Goal: Task Accomplishment & Management: Manage account settings

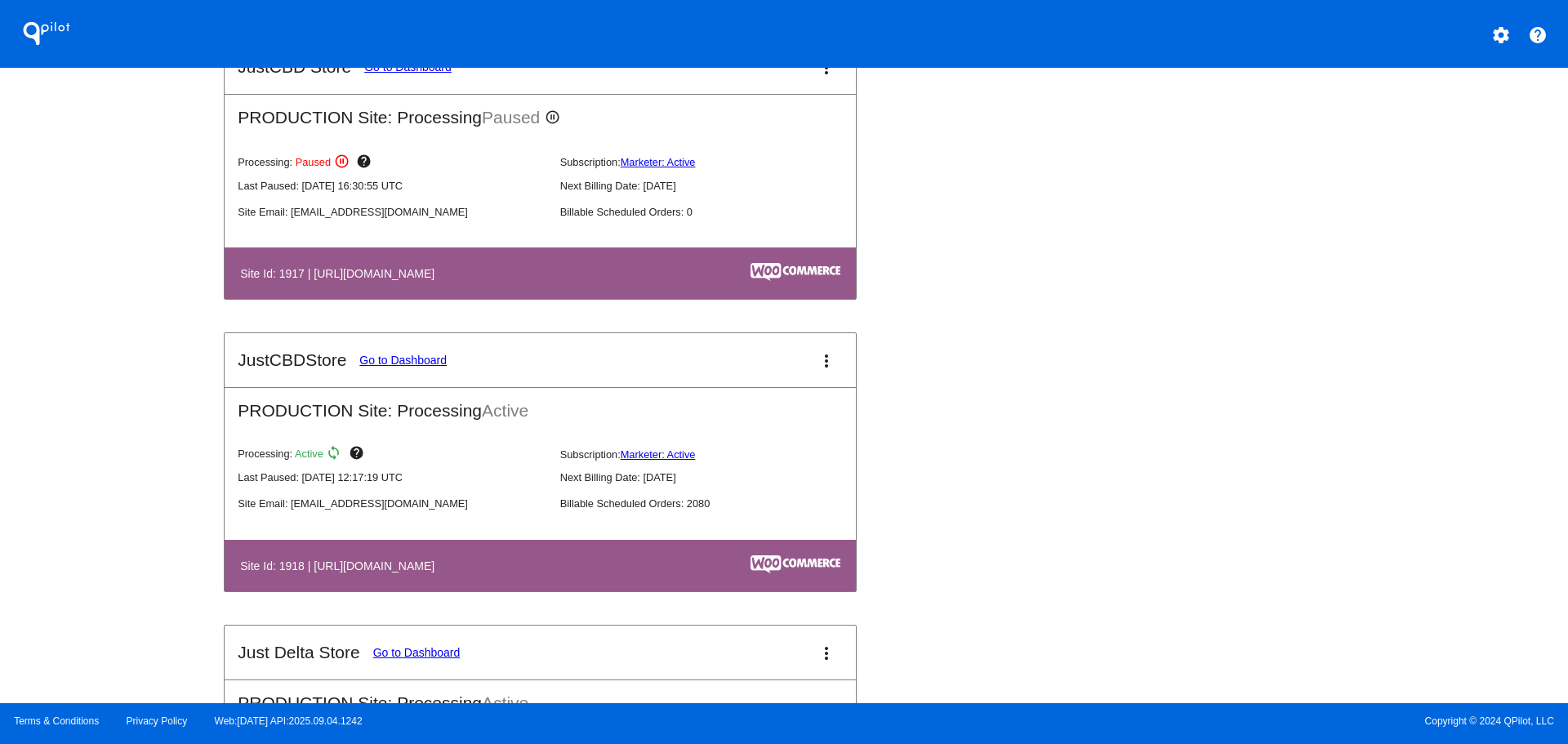
scroll to position [1798, 0]
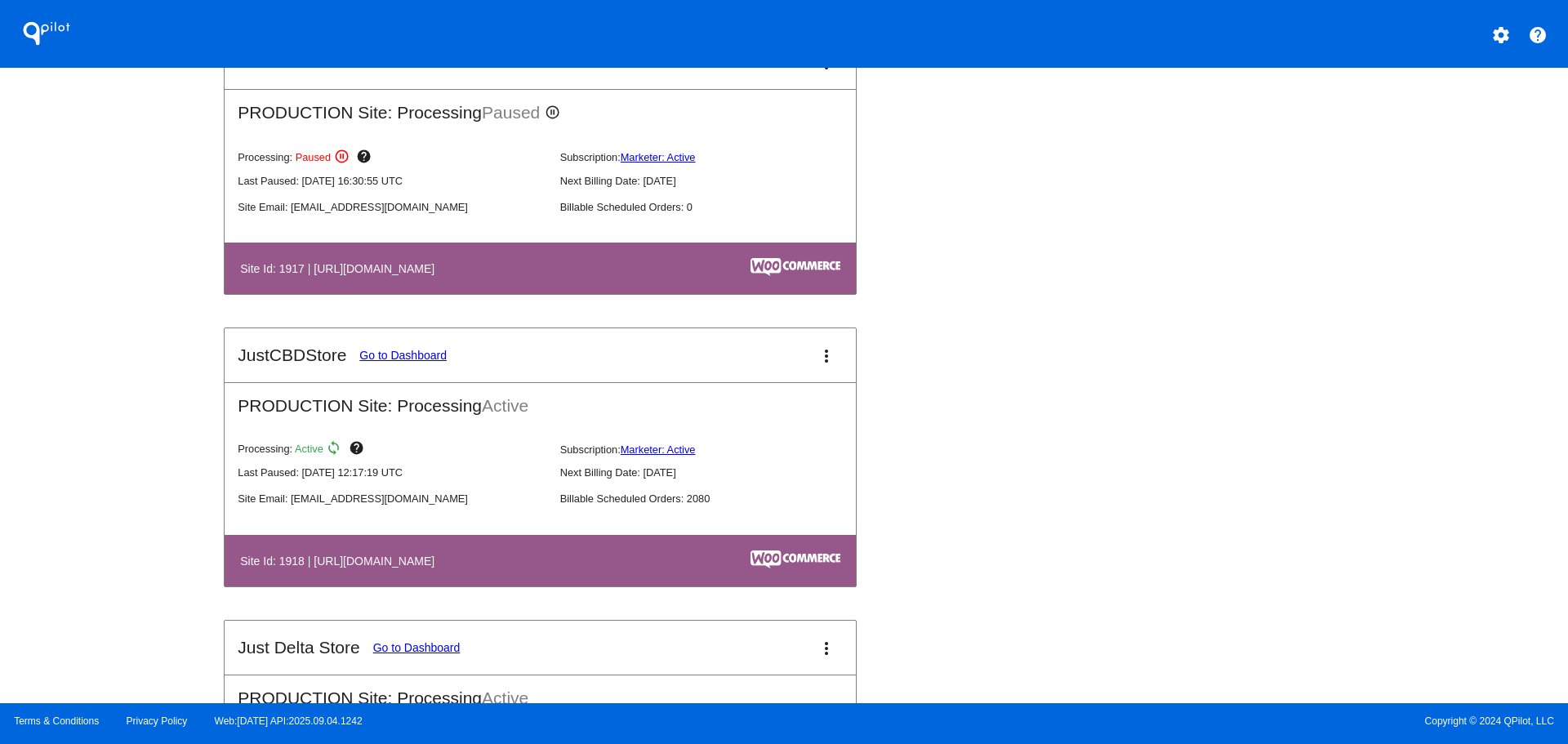
click at [419, 357] on link "Go to Dashboard" at bounding box center [403, 355] width 87 height 13
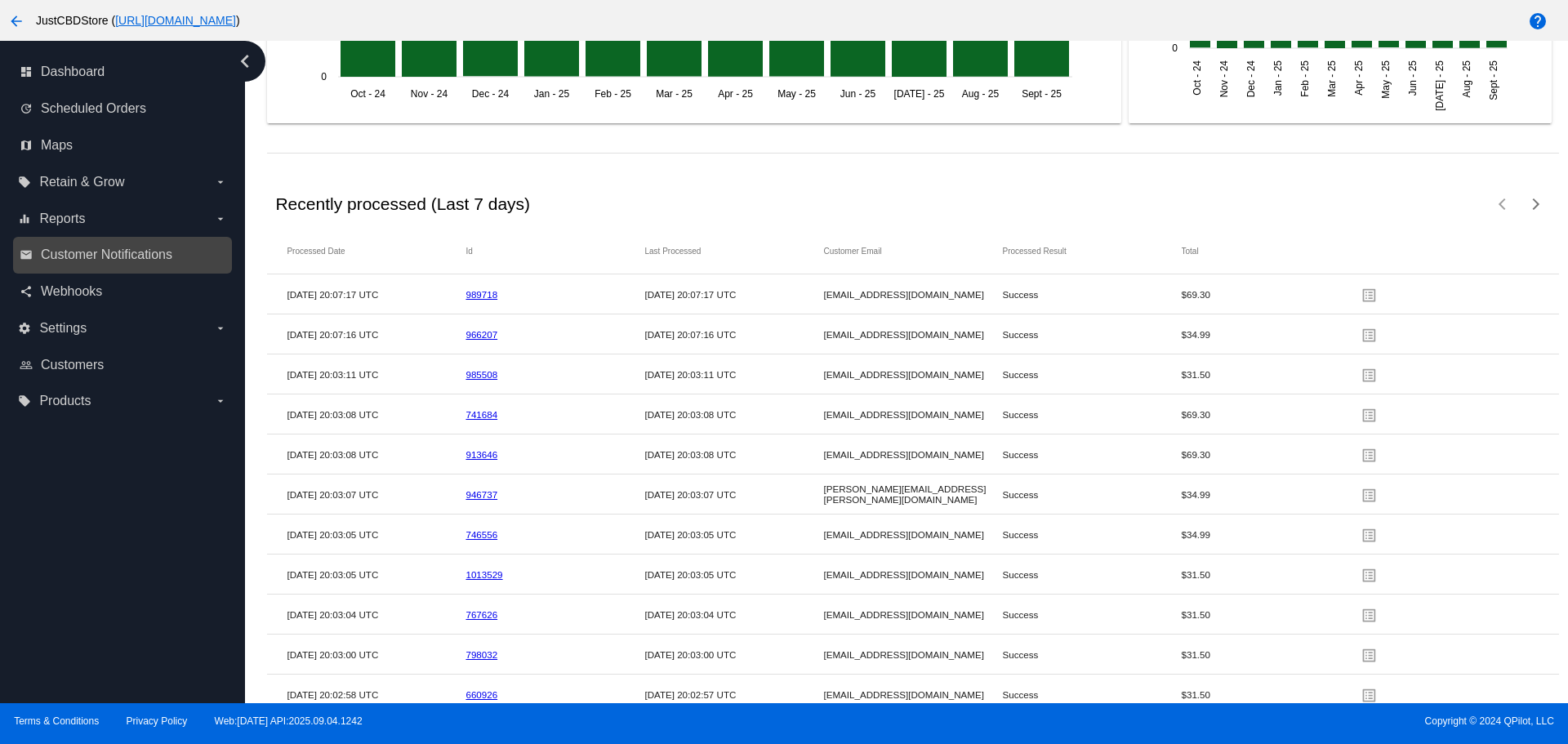
scroll to position [2419, 0]
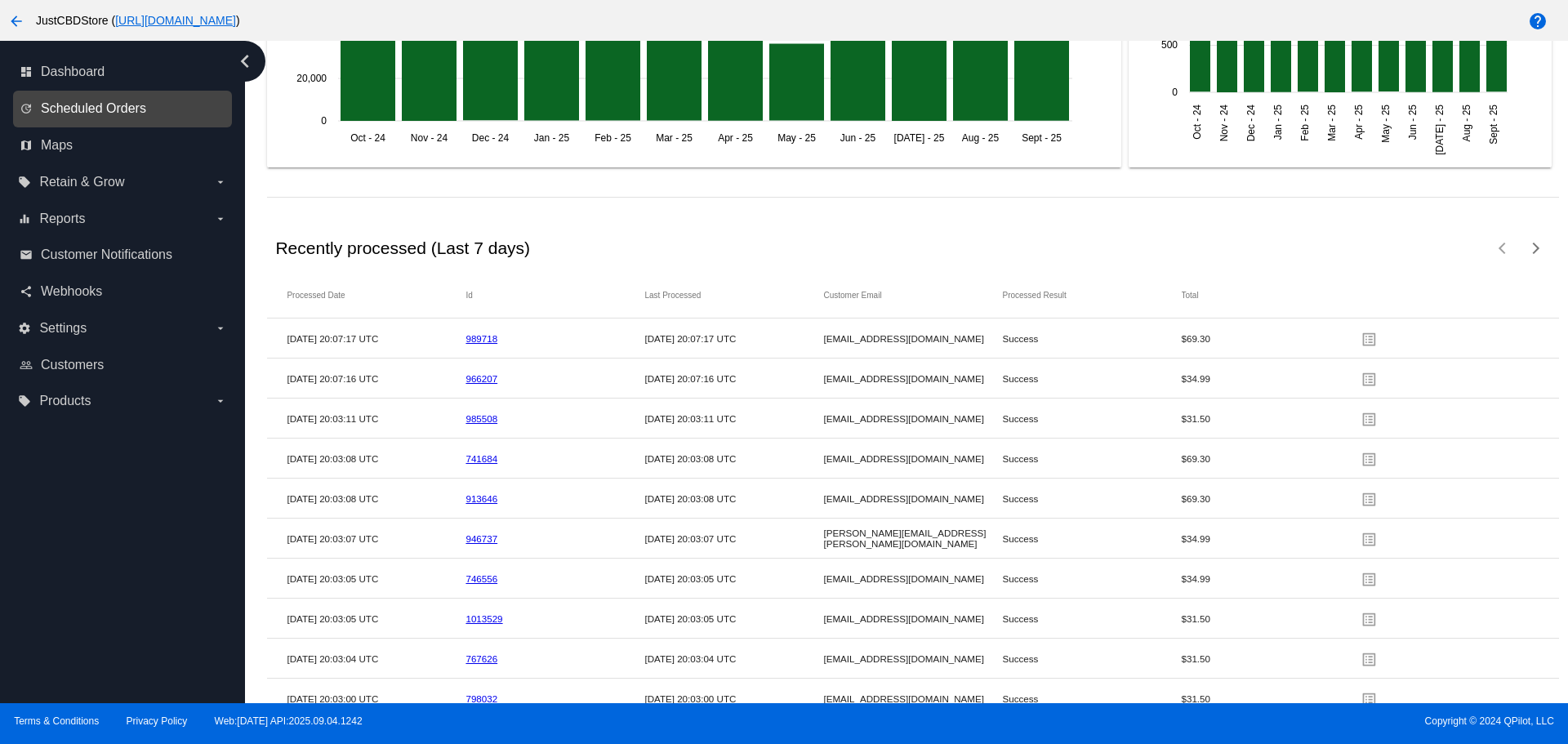
click at [67, 105] on span "Scheduled Orders" at bounding box center [93, 108] width 106 height 15
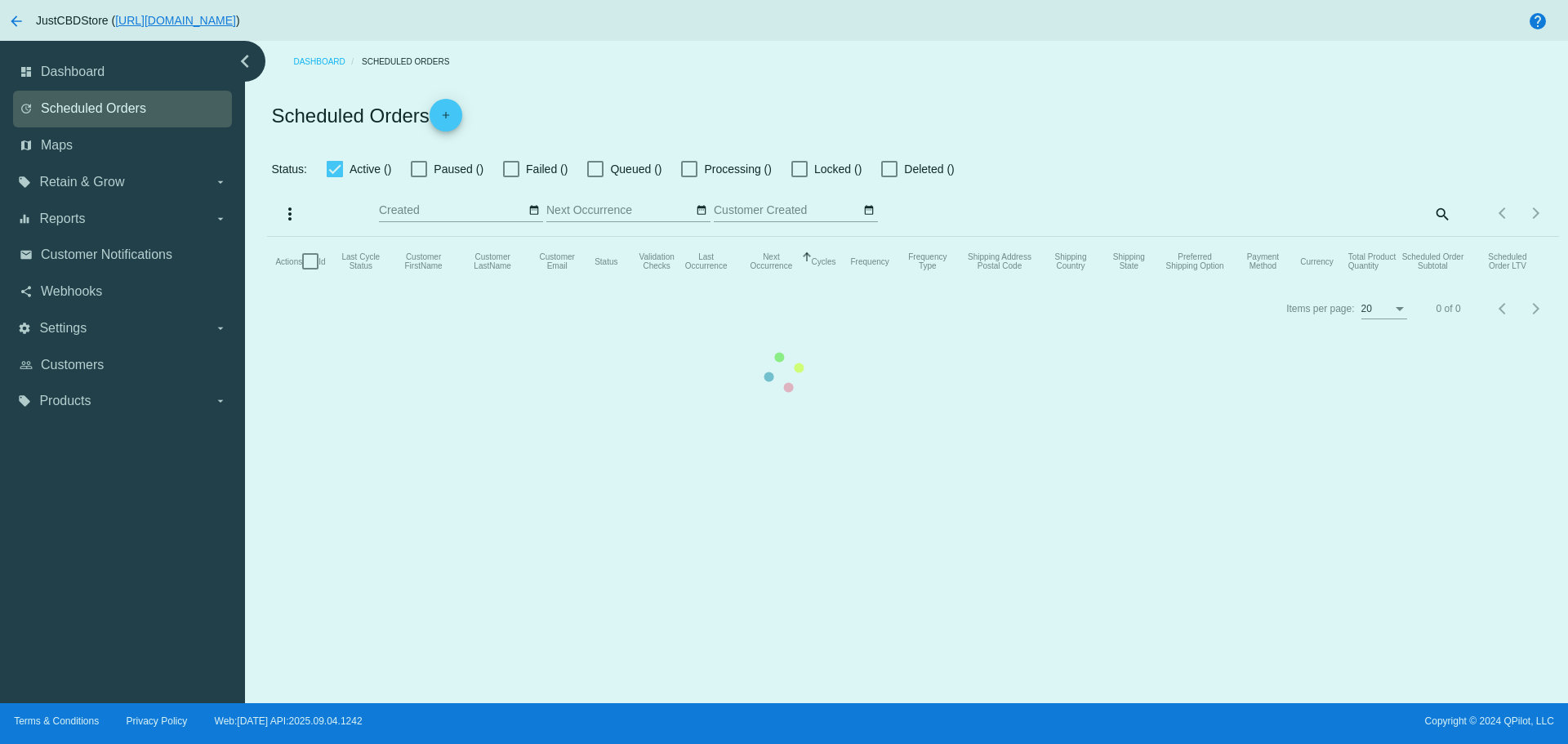
checkbox input "false"
checkbox input "true"
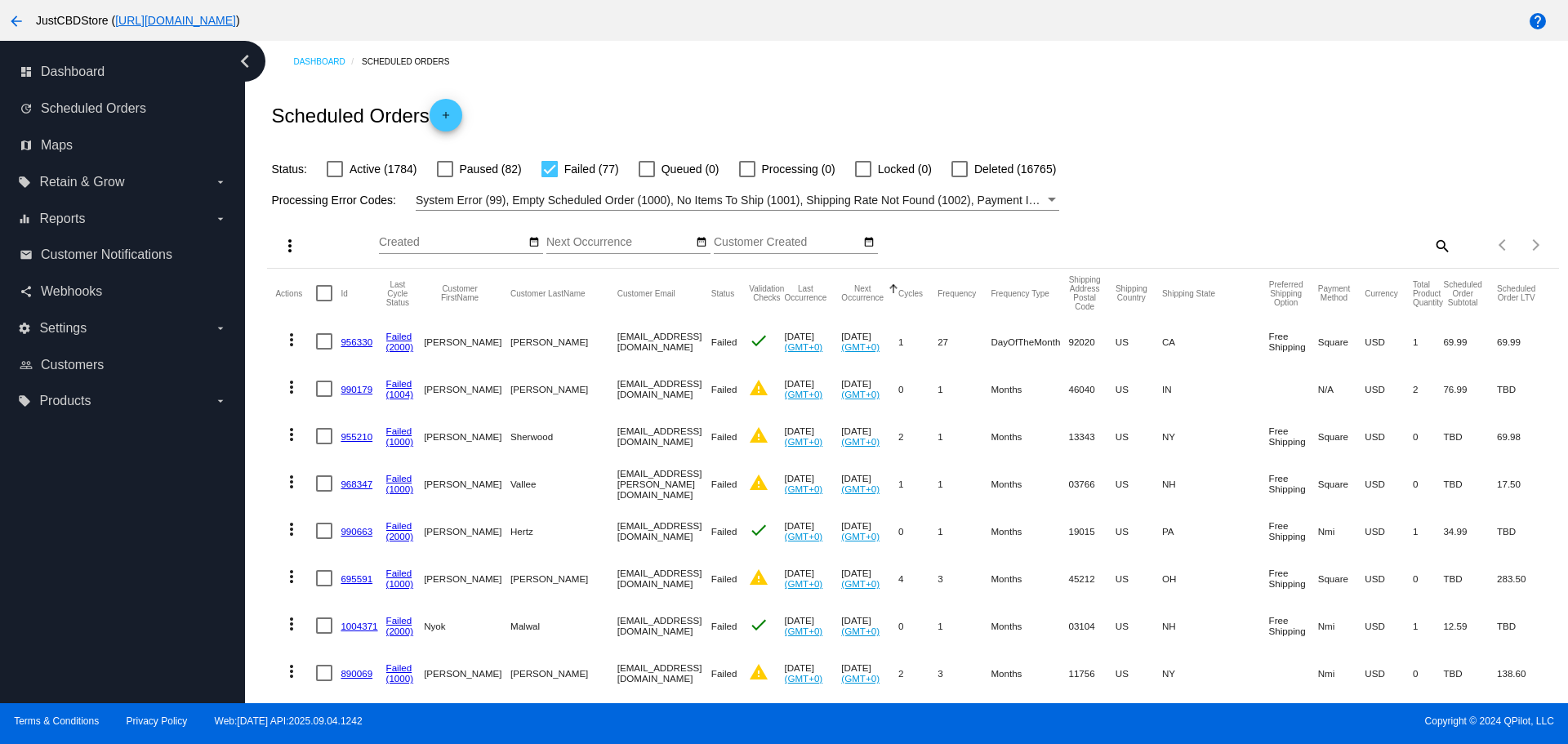
click at [1436, 243] on mat-icon "search" at bounding box center [1442, 245] width 19 height 25
drag, startPoint x: 1149, startPoint y: 251, endPoint x: 1143, endPoint y: 239, distance: 13.4
click at [1145, 241] on div "Search" at bounding box center [1290, 238] width 322 height 32
paste input "[EMAIL_ADDRESS][DOMAIN_NAME]"
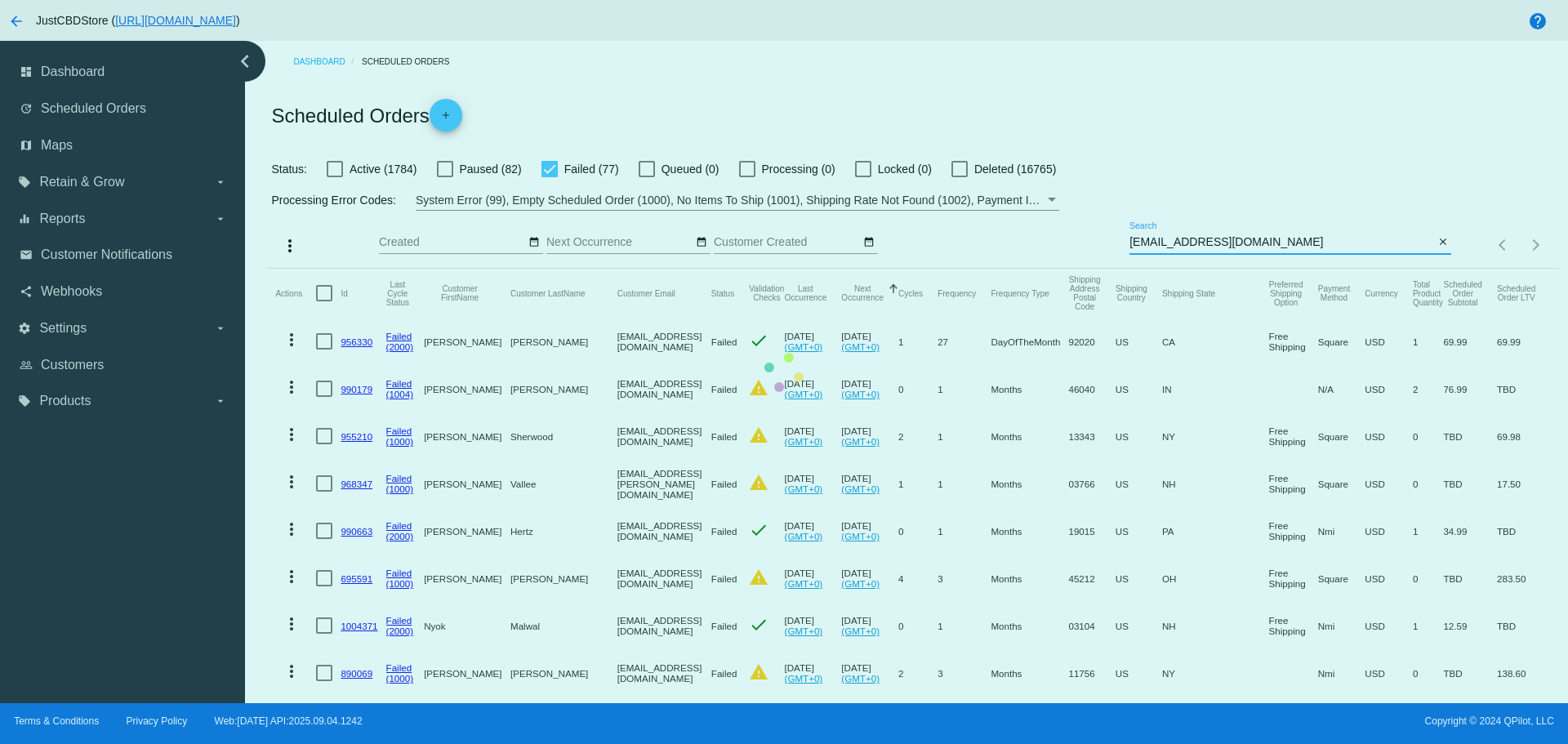
type input "[EMAIL_ADDRESS][DOMAIN_NAME]"
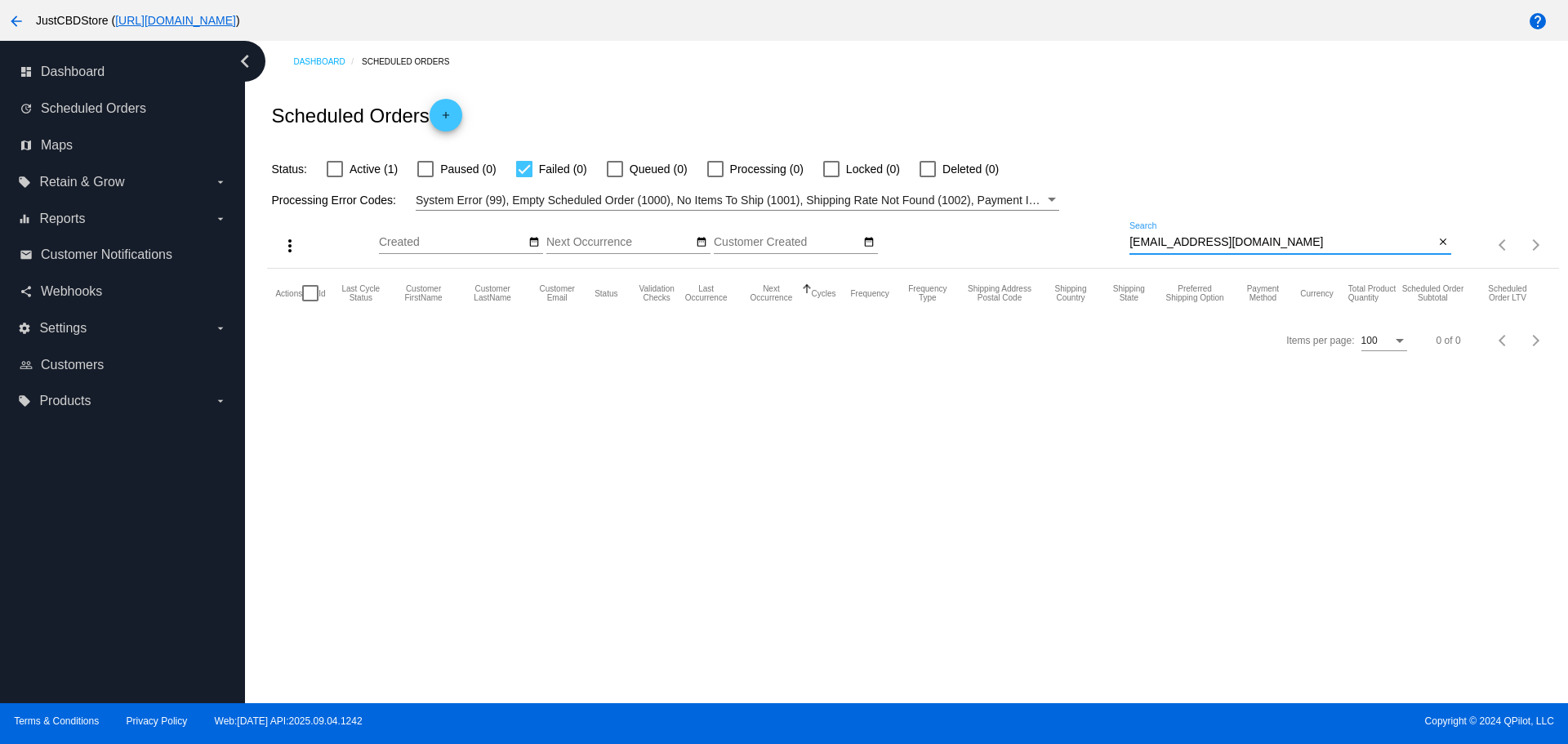
click at [1255, 239] on input "[EMAIL_ADDRESS][DOMAIN_NAME]" at bounding box center [1281, 242] width 304 height 13
click at [340, 167] on div at bounding box center [335, 169] width 17 height 17
click at [335, 177] on input "Active (1)" at bounding box center [334, 177] width 1 height 1
checkbox input "true"
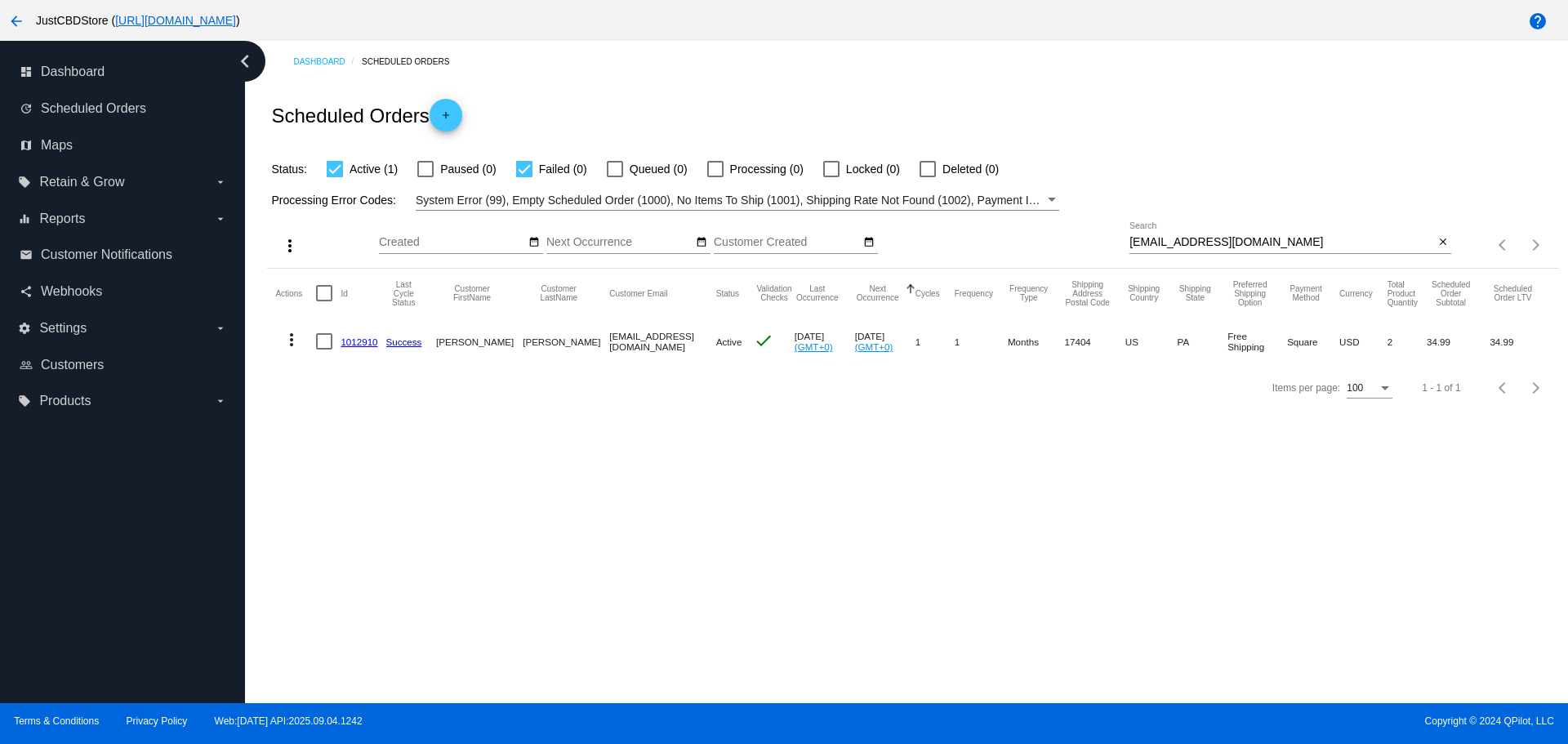
click at [351, 342] on link "1012910" at bounding box center [359, 342] width 37 height 10
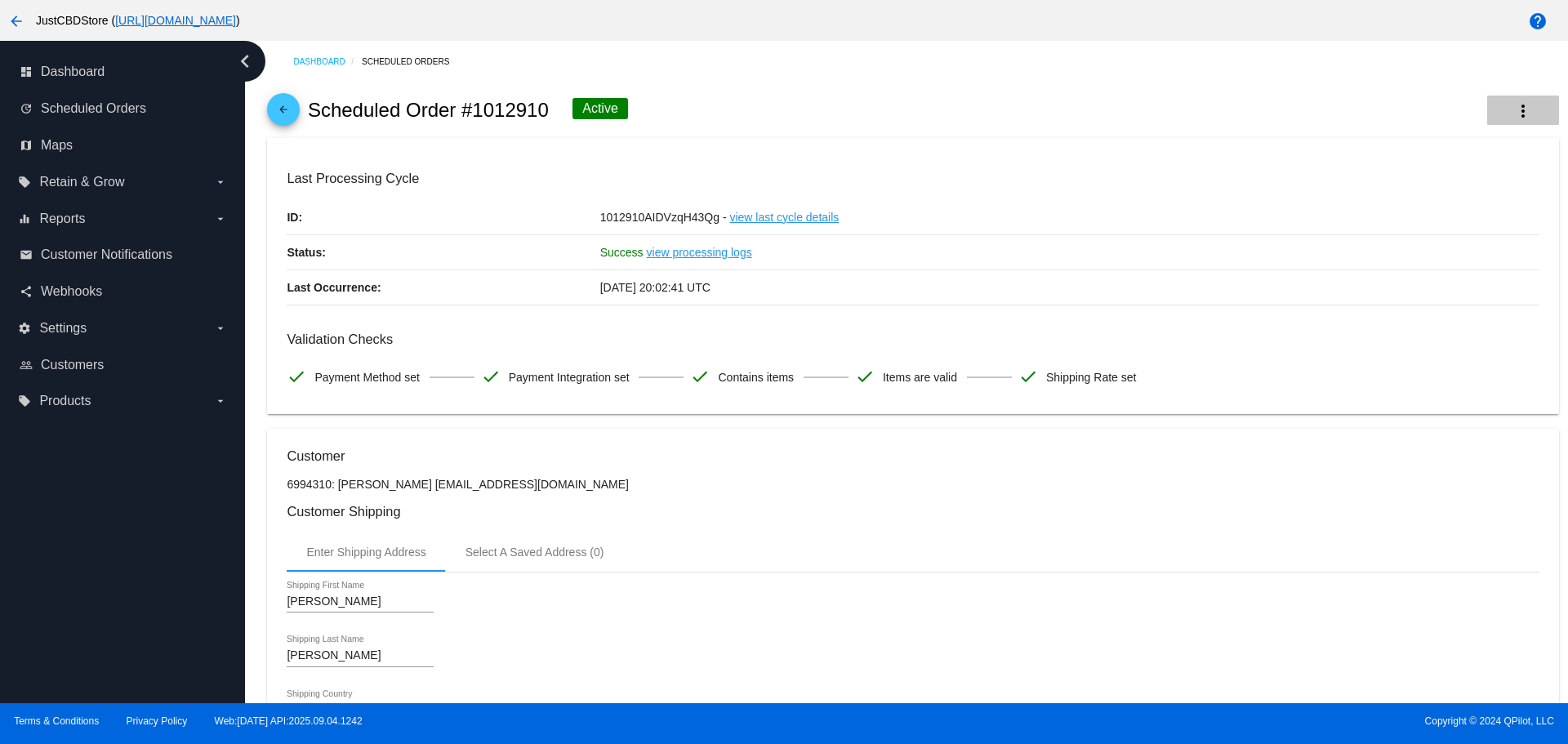
click at [1518, 115] on mat-icon "more_vert" at bounding box center [1524, 111] width 19 height 19
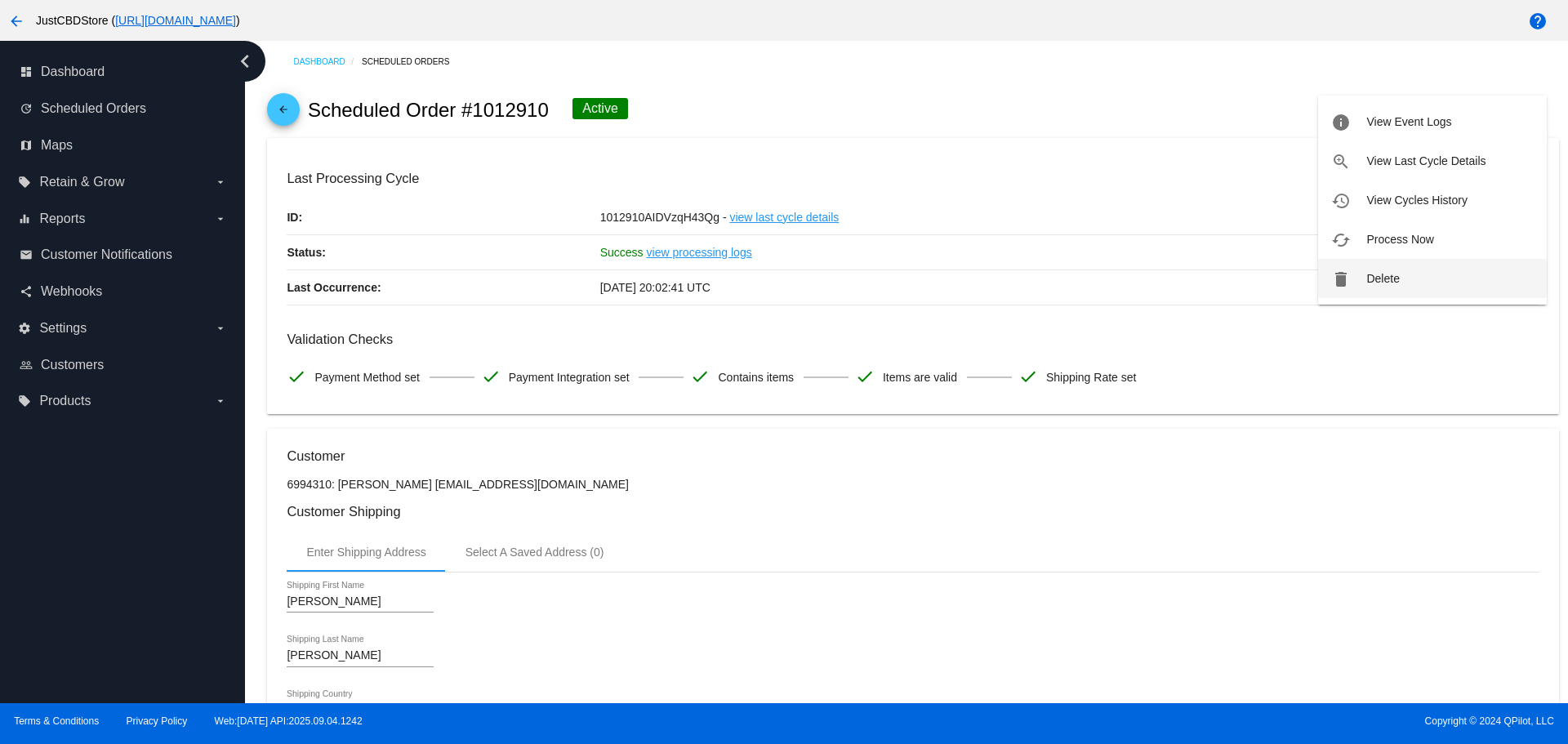
click at [1394, 279] on span "Delete" at bounding box center [1382, 278] width 32 height 13
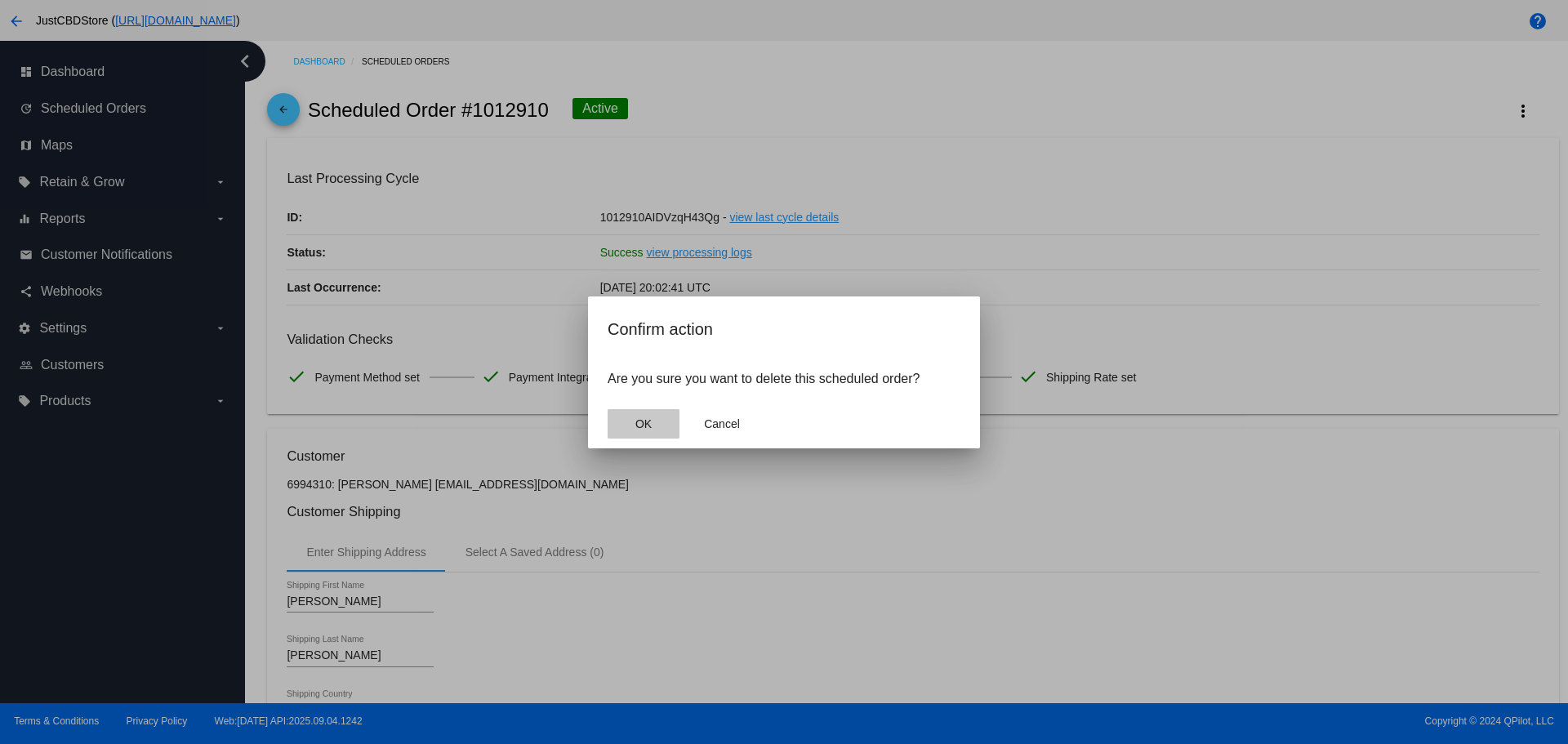
click at [643, 420] on span "OK" at bounding box center [644, 424] width 17 height 13
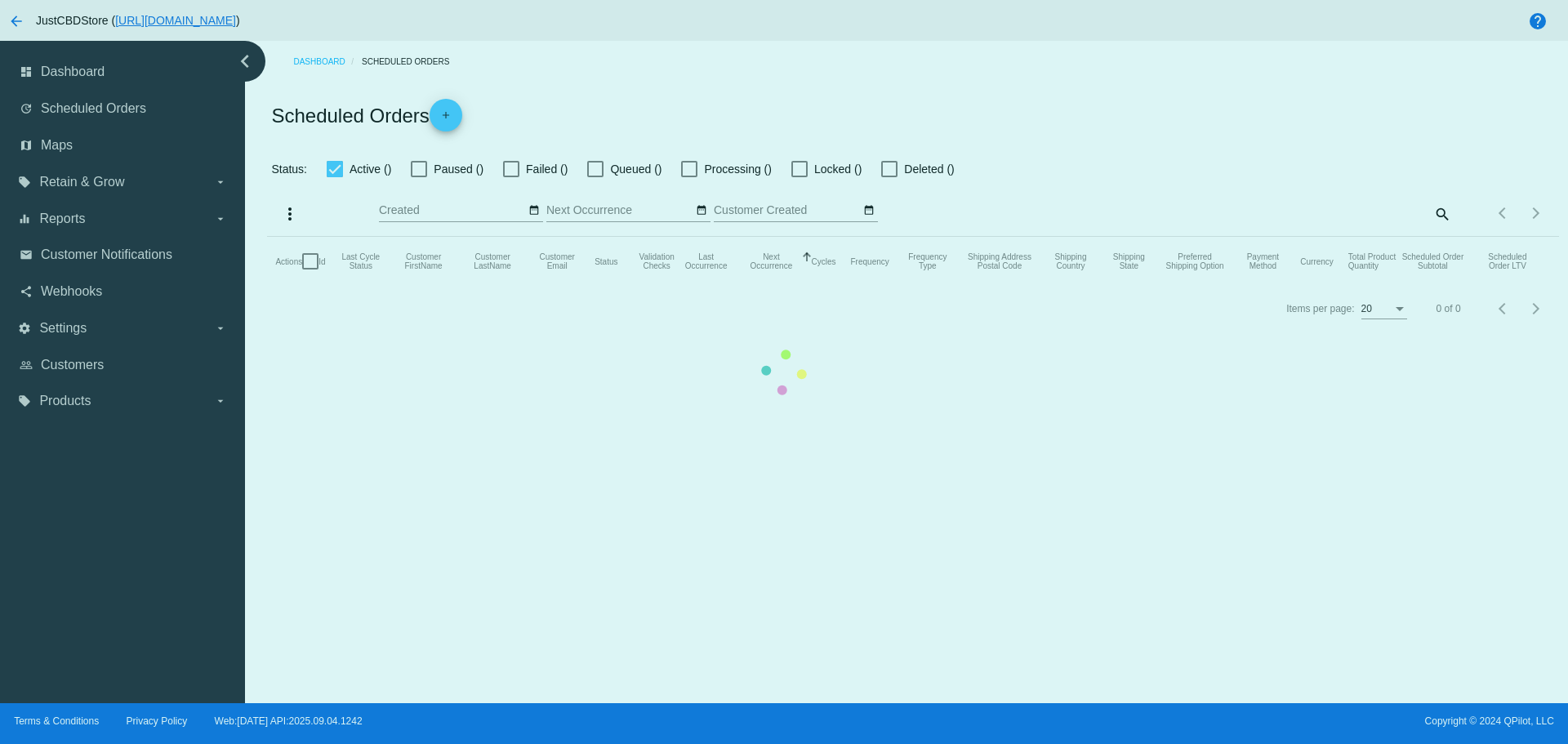
checkbox input "true"
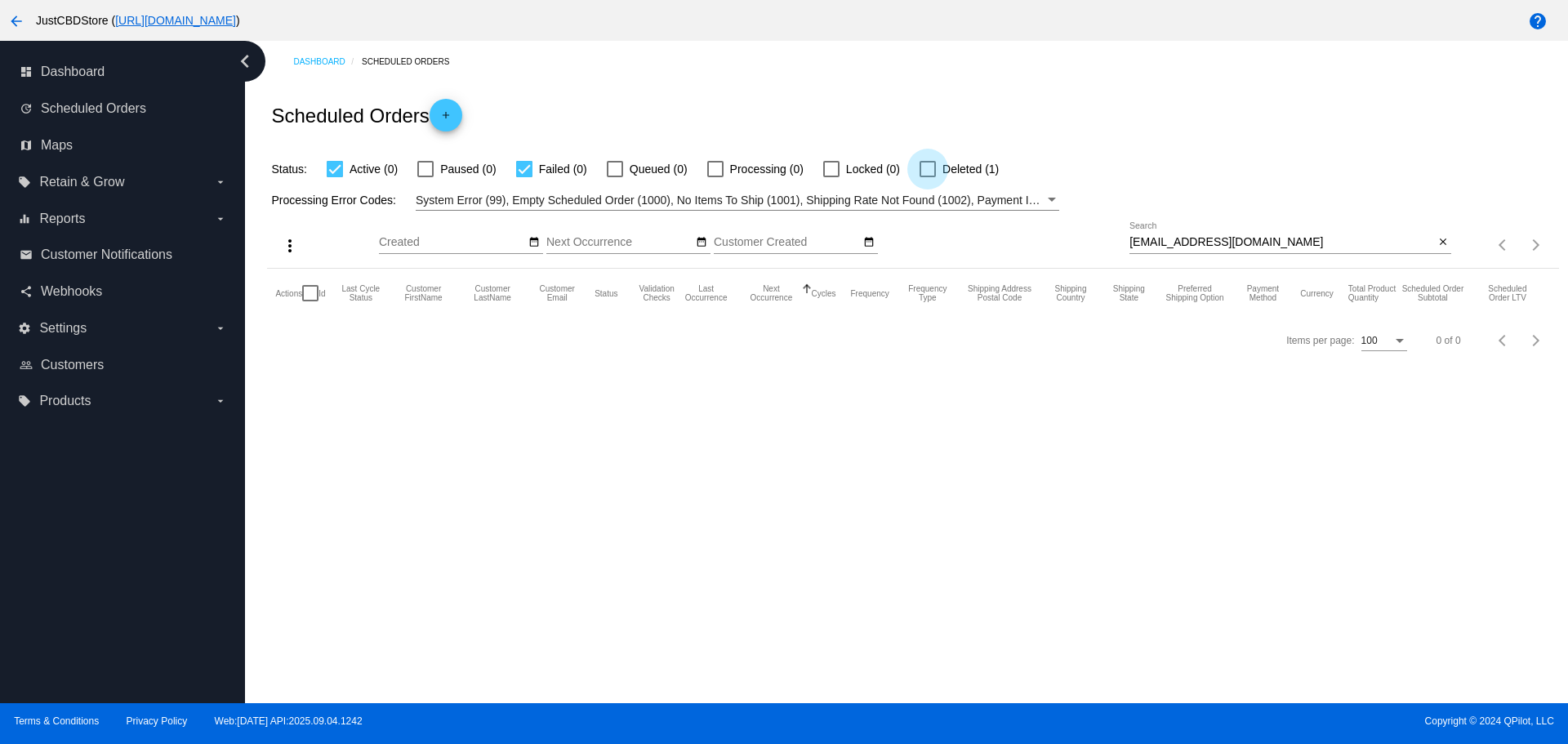
click at [929, 172] on div at bounding box center [928, 169] width 17 height 17
click at [928, 177] on input "Deleted (1)" at bounding box center [927, 177] width 1 height 1
checkbox input "true"
